Goal: Information Seeking & Learning: Find specific fact

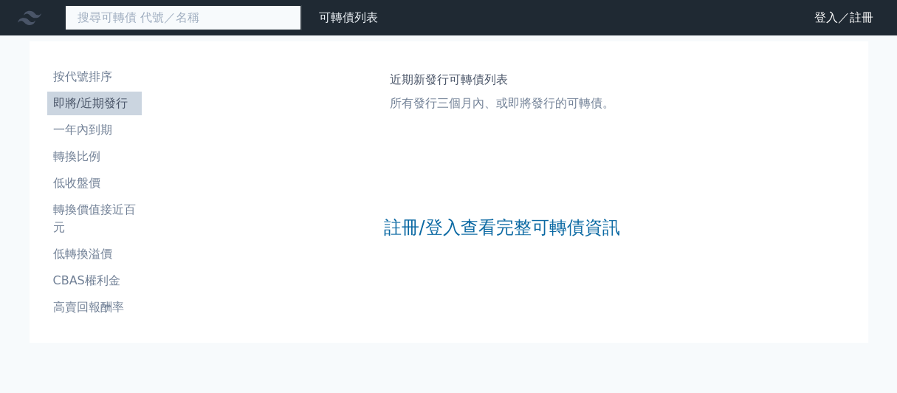
click at [165, 26] on input at bounding box center [183, 17] width 236 height 25
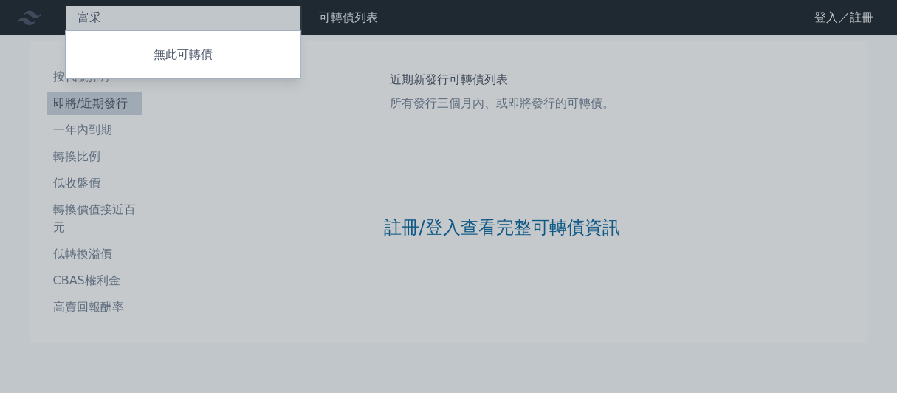
type input "富"
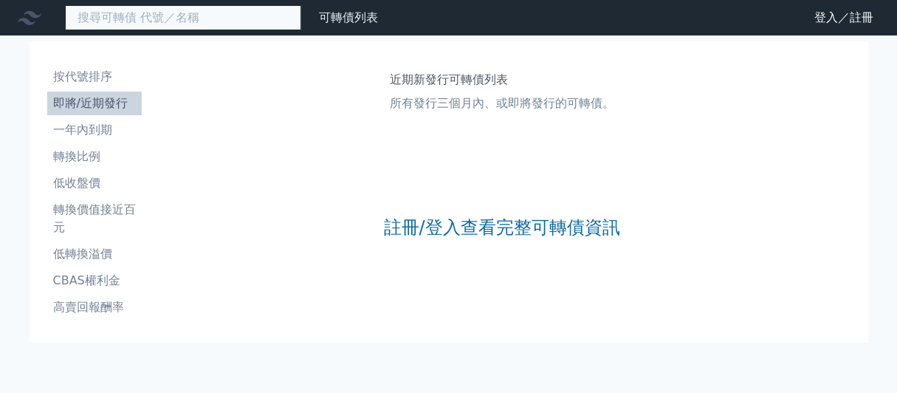
click at [187, 18] on input at bounding box center [183, 17] width 236 height 25
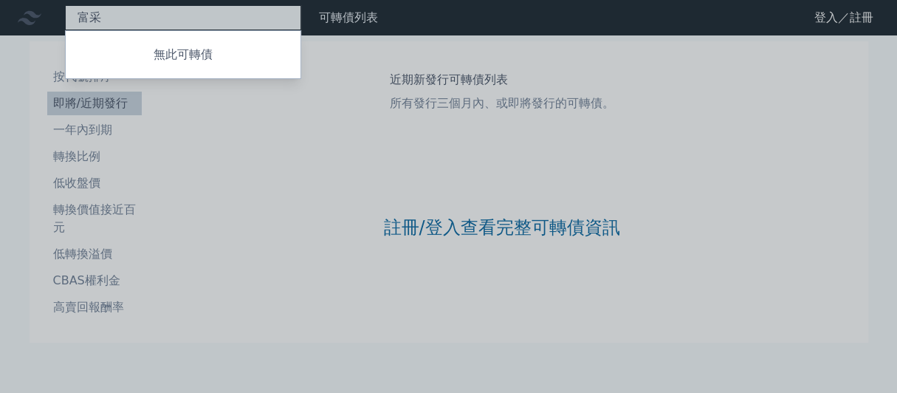
type input "[PERSON_NAME]"
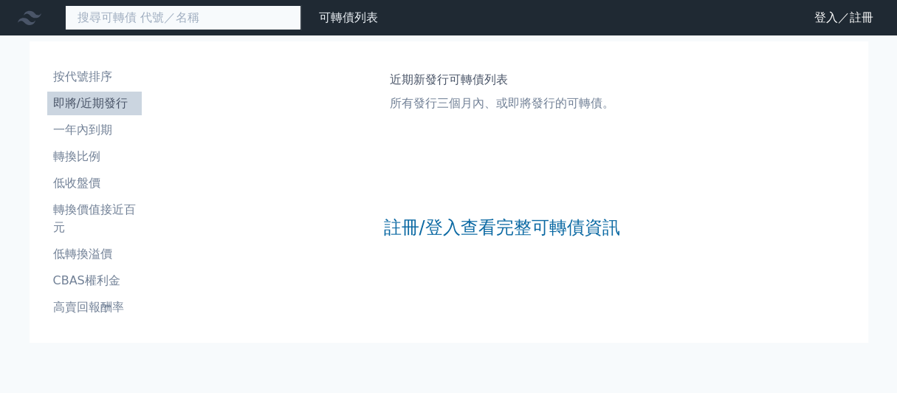
click at [253, 27] on input at bounding box center [183, 17] width 236 height 25
click at [176, 29] on input at bounding box center [183, 17] width 236 height 25
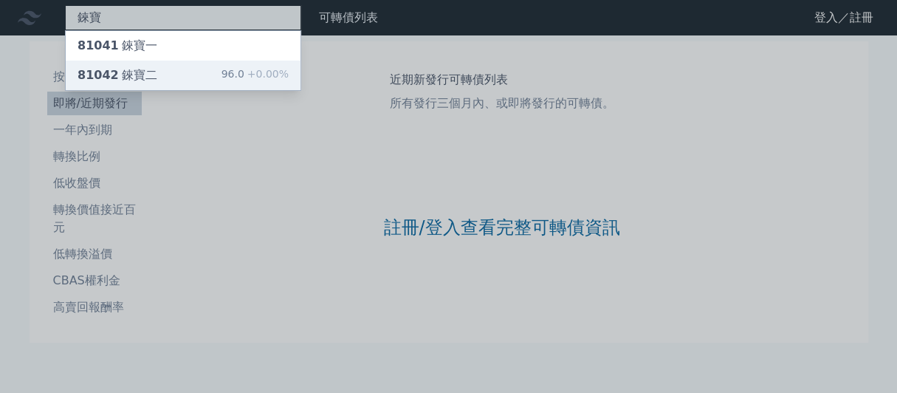
type input "錸寶"
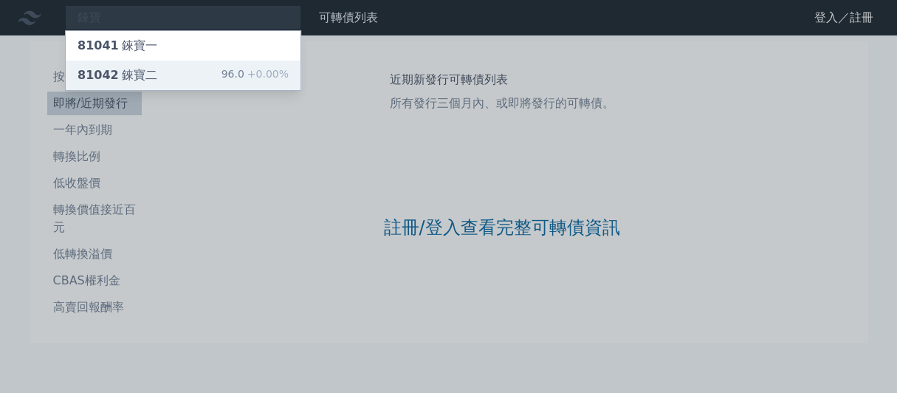
click at [157, 84] on div "81042 錸寶二" at bounding box center [118, 75] width 80 height 18
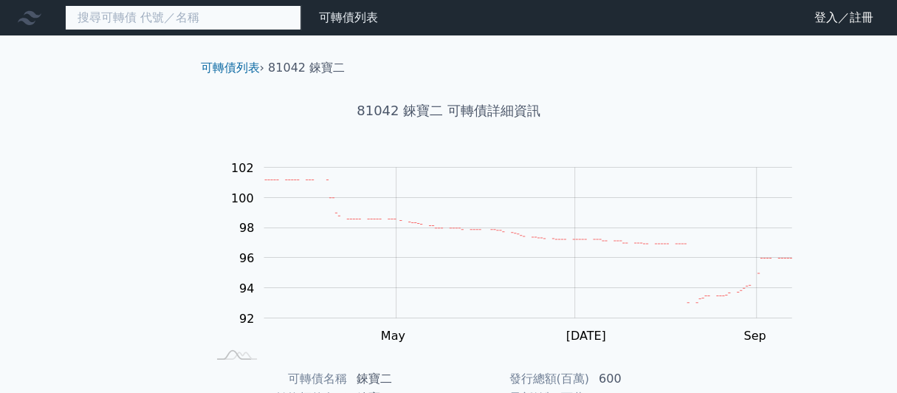
click at [189, 22] on input at bounding box center [183, 17] width 236 height 25
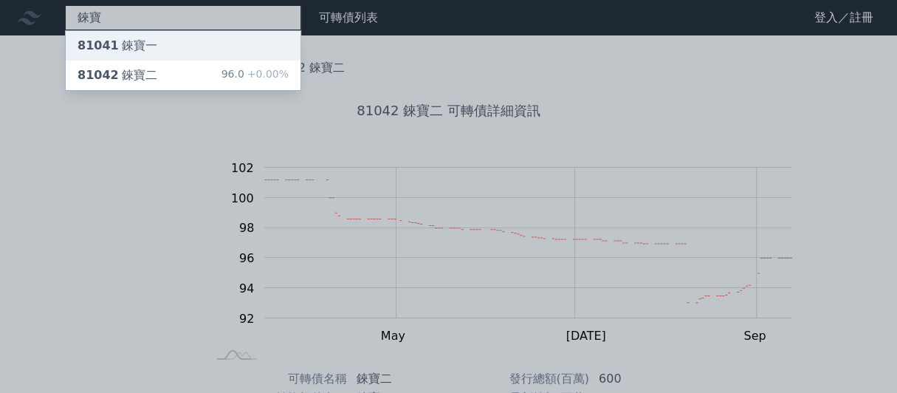
type input "錸寶"
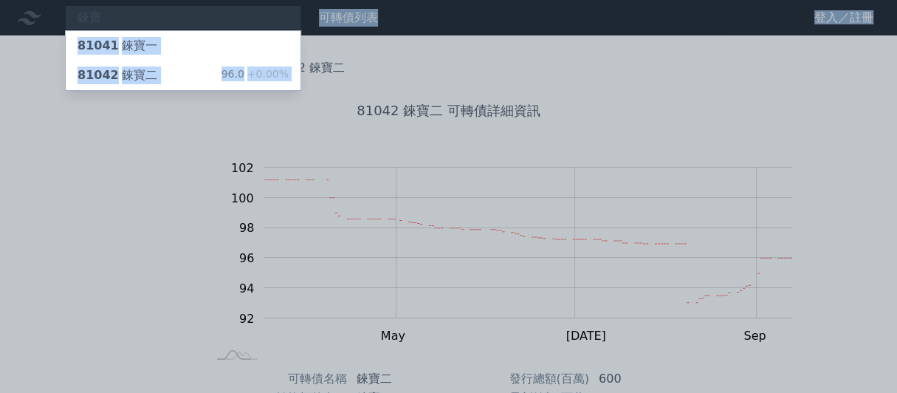
click at [196, 55] on div "錸寶 81041 錸寶一 81042 錸寶二 96.0 +0.00% 可轉債列表 財務數據 可轉債列表 財務數據 登入／註冊 登入／註冊 可轉債列表 › 81…" at bounding box center [448, 350] width 897 height 701
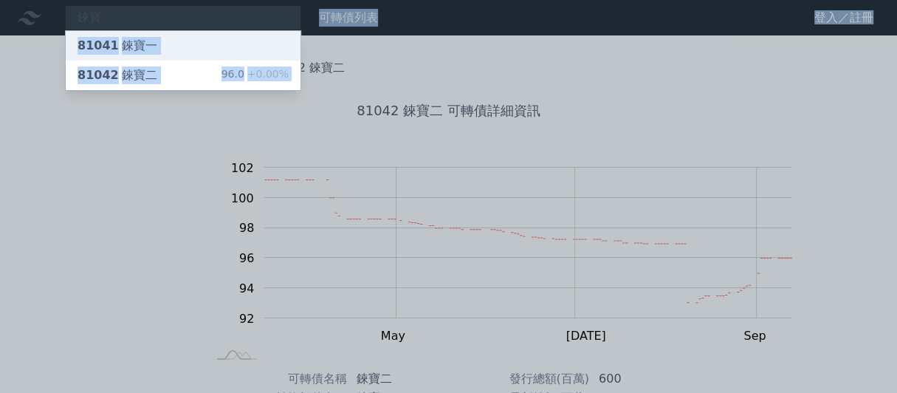
click at [189, 55] on div "81041 錸寶一" at bounding box center [183, 46] width 235 height 30
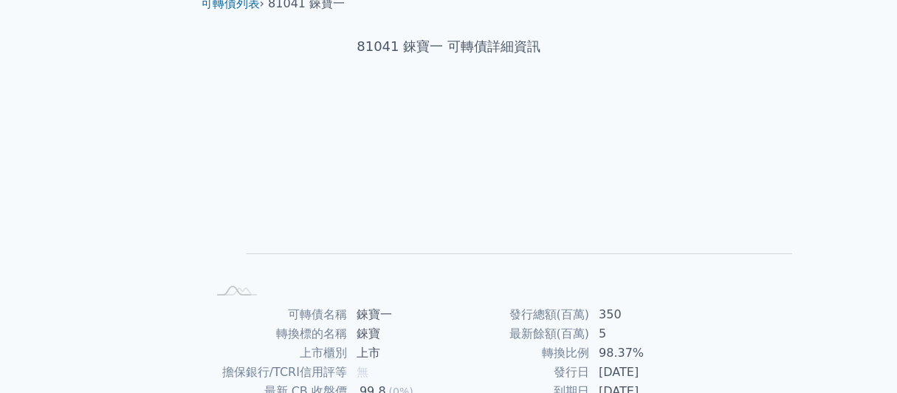
scroll to position [295, 0]
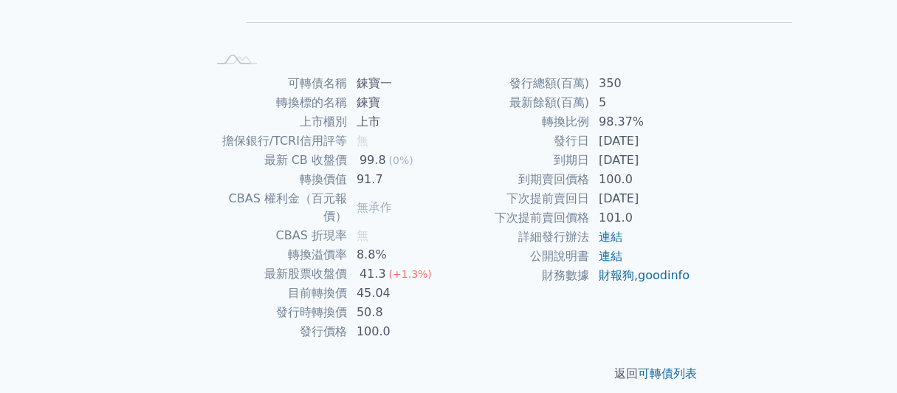
click at [471, 189] on td "到期賣回價格" at bounding box center [519, 179] width 141 height 19
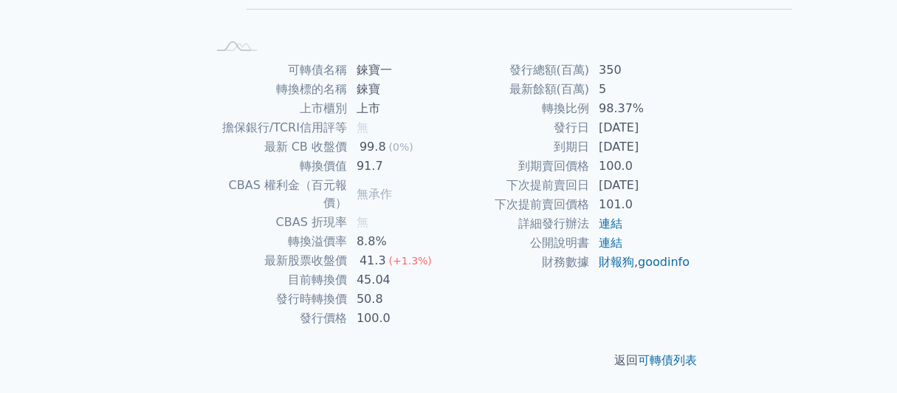
scroll to position [262, 0]
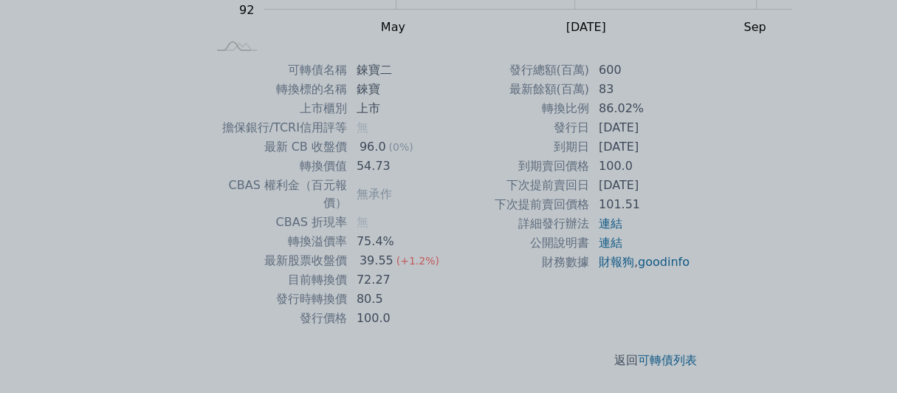
scroll to position [409, 0]
click at [450, 346] on div at bounding box center [448, 196] width 897 height 393
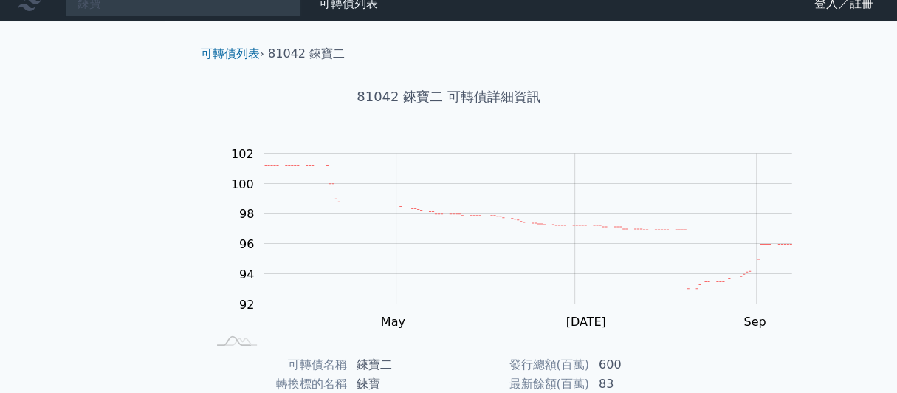
scroll to position [0, 0]
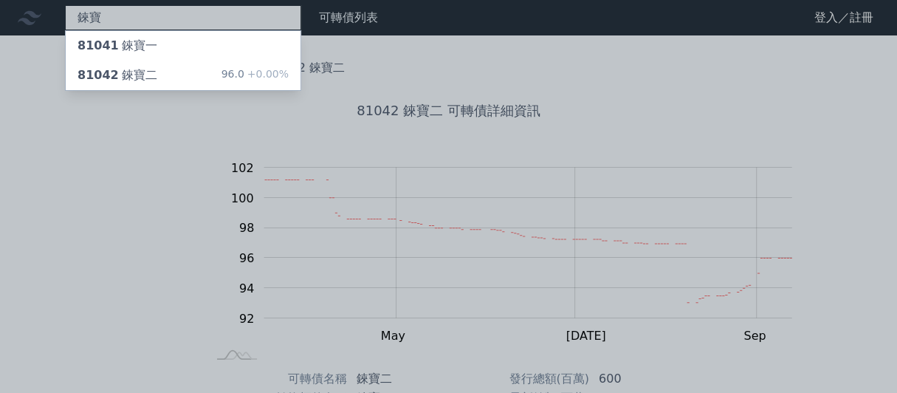
click at [100, 28] on div "錸寶 81041 錸寶一 81042 錸寶二 96.0 +0.00%" at bounding box center [183, 17] width 236 height 25
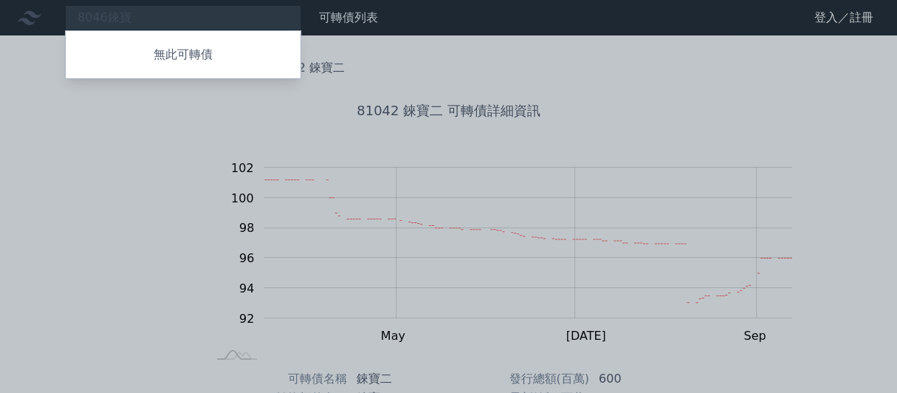
click at [207, 24] on div at bounding box center [448, 196] width 897 height 393
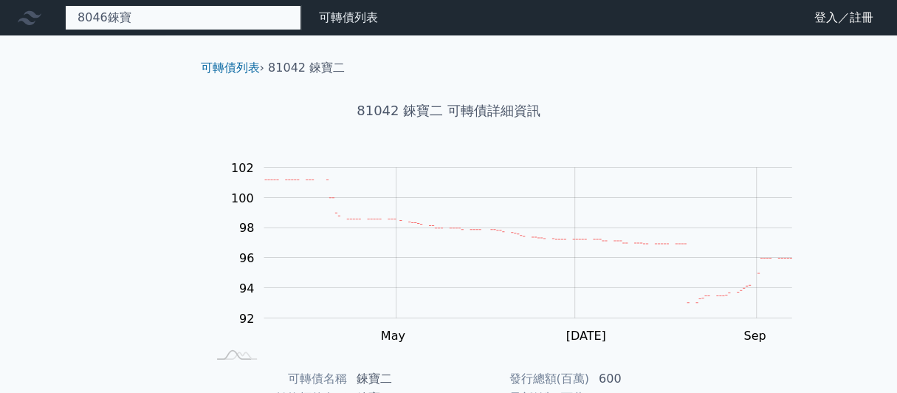
click at [194, 18] on div "8046錸寶 無此可轉債" at bounding box center [183, 17] width 236 height 25
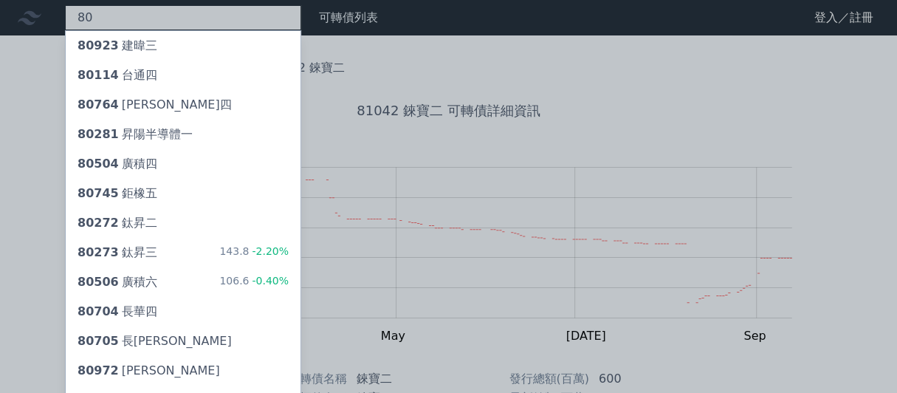
type input "8"
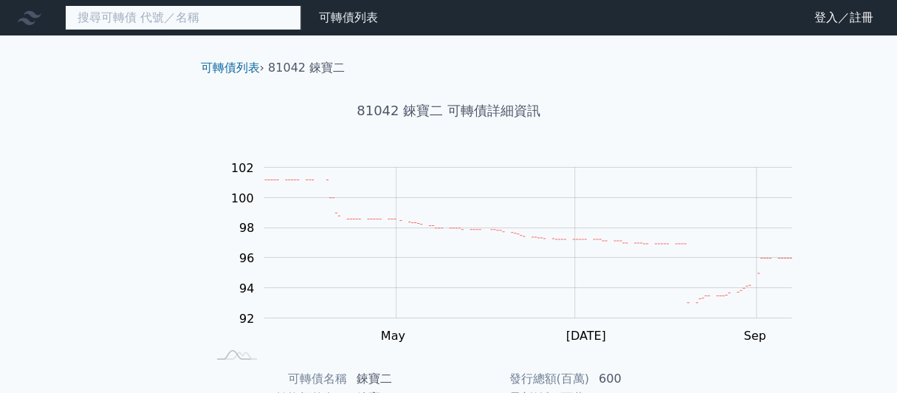
click at [217, 22] on input at bounding box center [183, 17] width 236 height 25
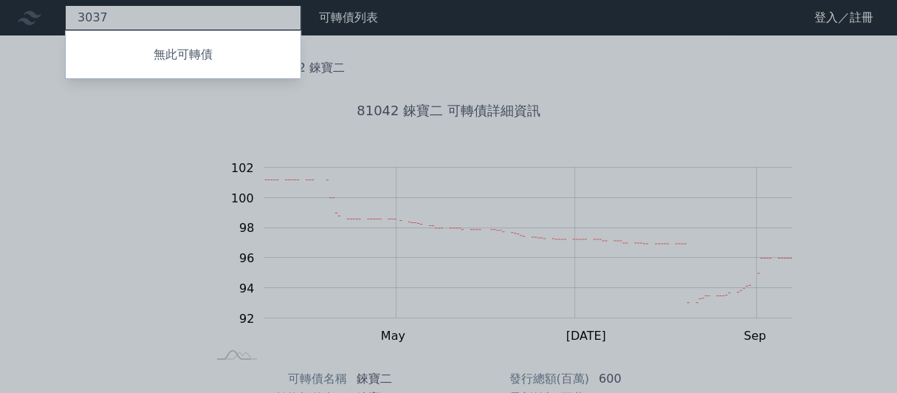
type input "3037"
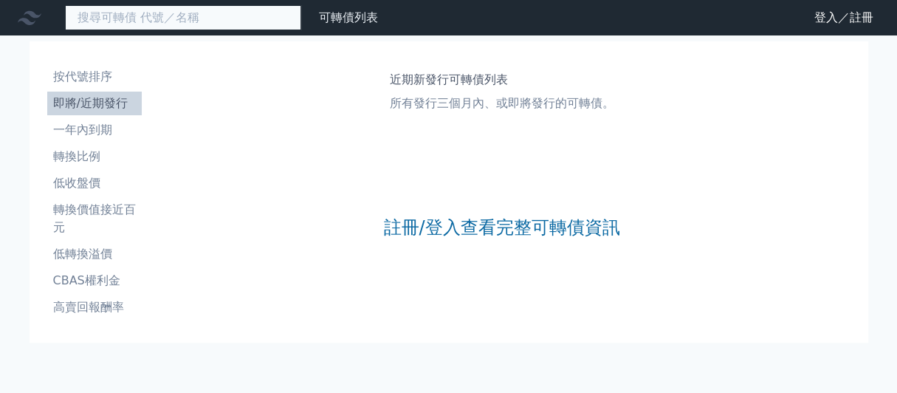
click at [179, 21] on input at bounding box center [183, 17] width 236 height 25
click at [199, 28] on input at bounding box center [183, 17] width 236 height 25
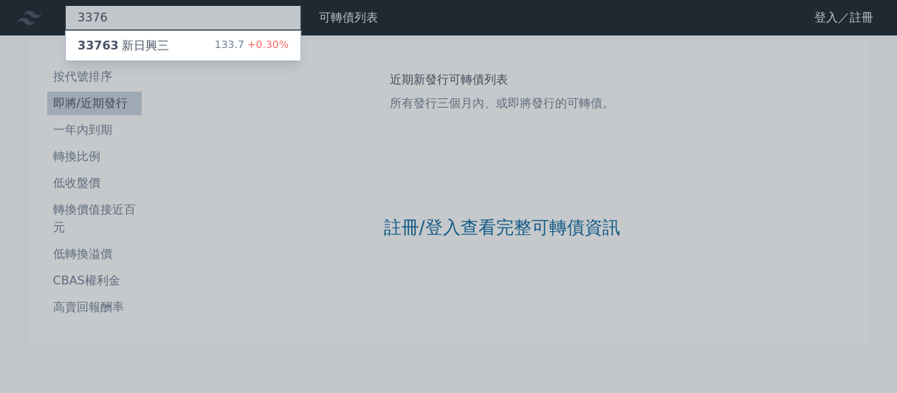
type input "3376"
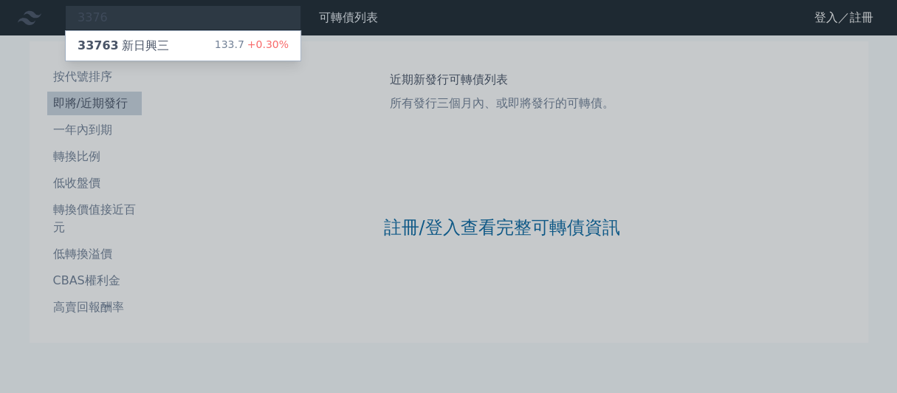
click at [155, 23] on div at bounding box center [448, 196] width 897 height 393
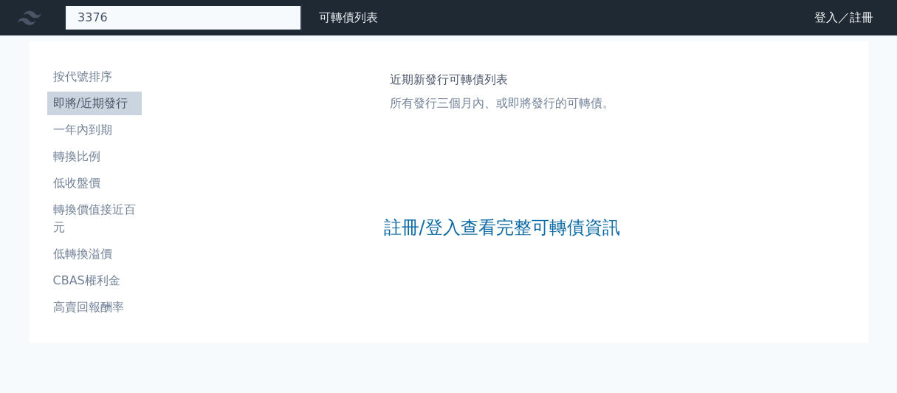
click at [155, 23] on div "3376 33763 新日興三 133.7 +0.30%" at bounding box center [183, 17] width 236 height 25
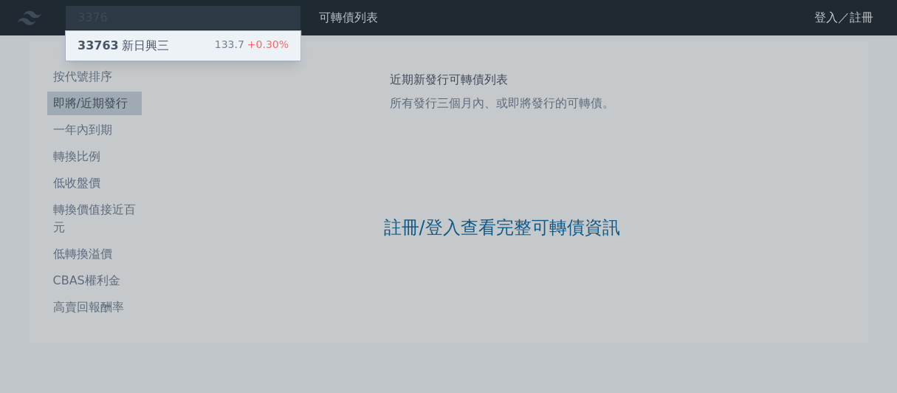
click at [162, 53] on div "33763 新日興三" at bounding box center [124, 46] width 92 height 18
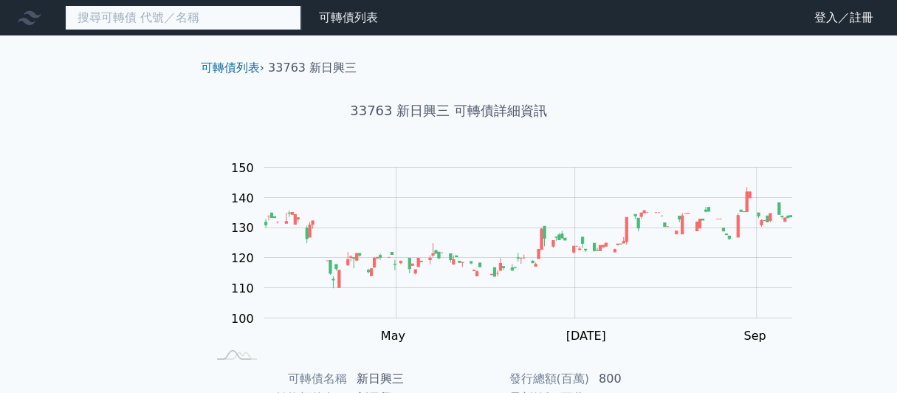
click at [119, 27] on input at bounding box center [183, 17] width 236 height 25
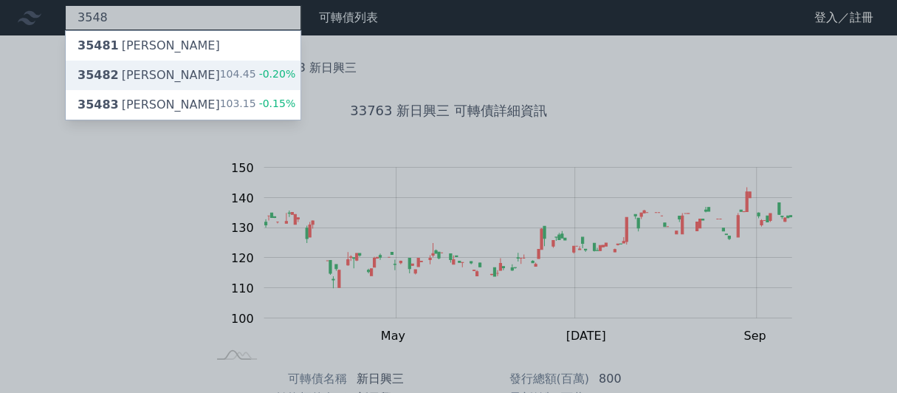
type input "3548"
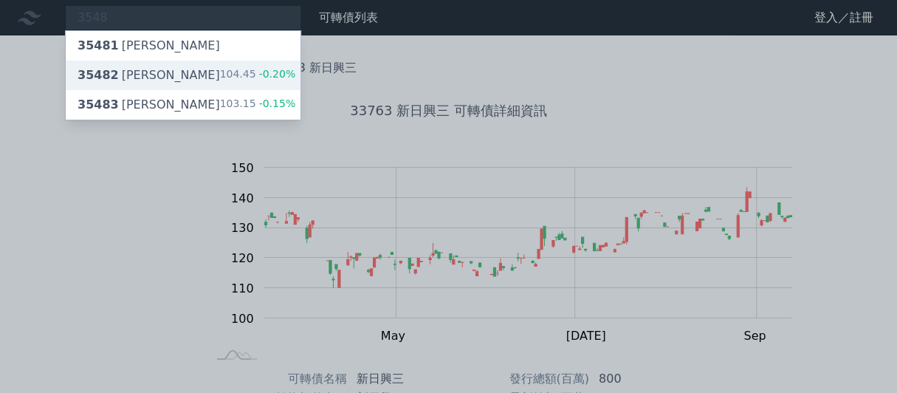
click at [161, 83] on div "35482 兆利二" at bounding box center [149, 75] width 143 height 18
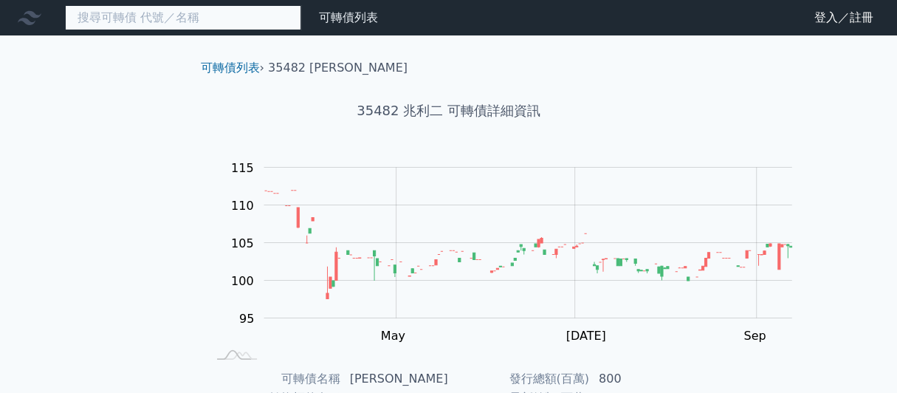
click at [157, 27] on input at bounding box center [183, 17] width 236 height 25
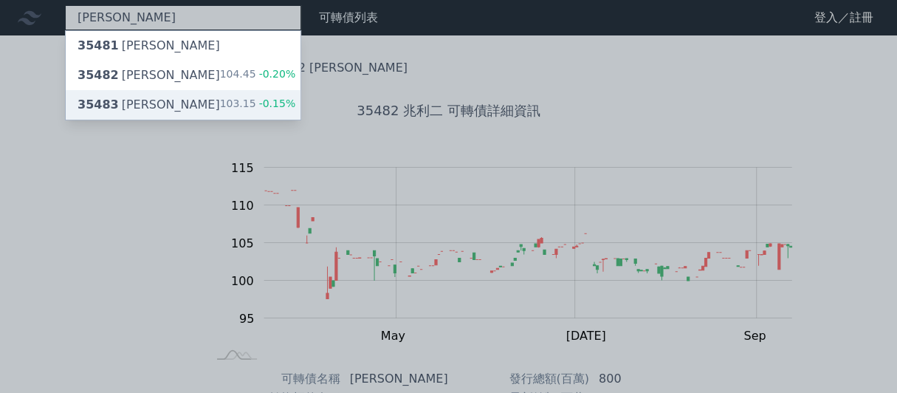
type input "兆利"
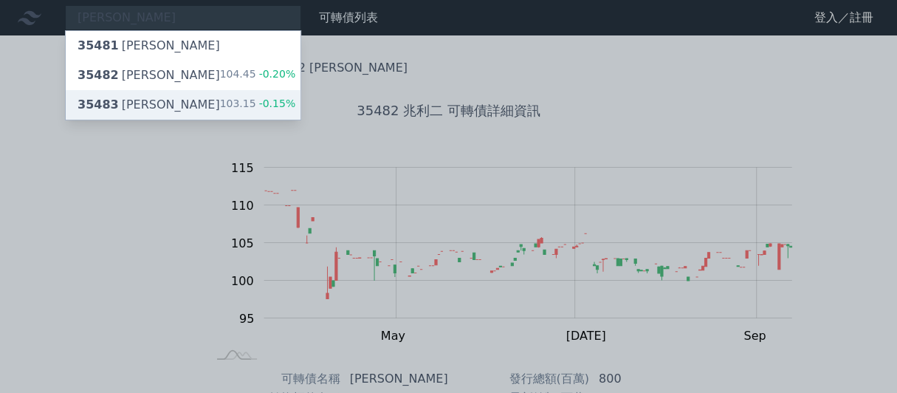
click at [169, 114] on div "35483 兆利三" at bounding box center [149, 105] width 143 height 18
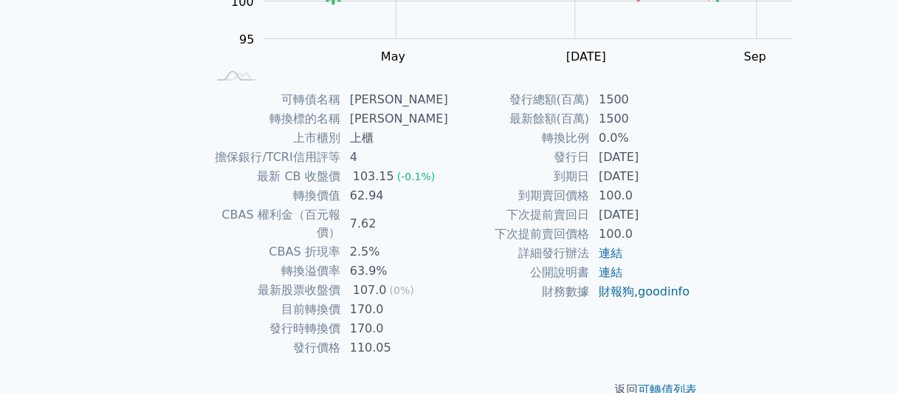
scroll to position [368, 0]
